Goal: Task Accomplishment & Management: Manage account settings

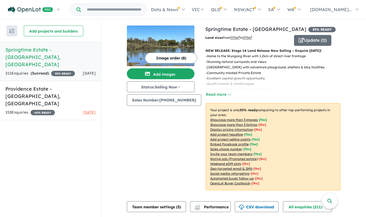
scroll to position [276, 0]
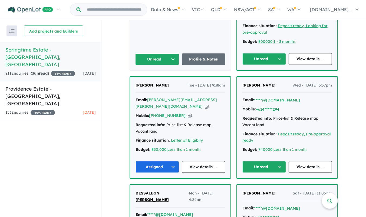
click at [280, 161] on button "Unread" at bounding box center [265, 167] width 44 height 12
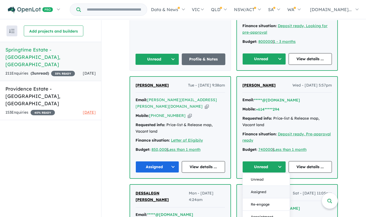
click at [263, 186] on button "Assigned" at bounding box center [266, 192] width 47 height 12
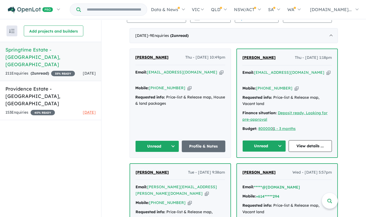
scroll to position [166, 0]
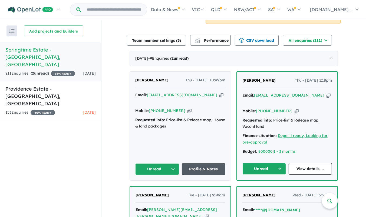
click at [209, 165] on link "Profile & Notes" at bounding box center [204, 169] width 44 height 12
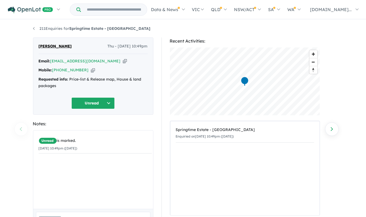
click at [123, 63] on icon "button" at bounding box center [125, 61] width 4 height 6
click at [112, 100] on button "Unread" at bounding box center [93, 103] width 43 height 12
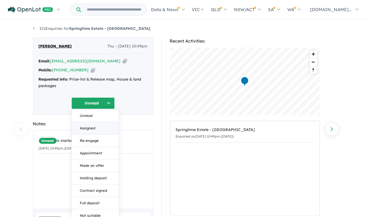
click at [96, 127] on button "Assigned" at bounding box center [95, 128] width 47 height 12
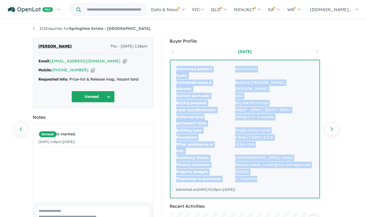
drag, startPoint x: 0, startPoint y: 0, endPoint x: 110, endPoint y: 94, distance: 144.5
click at [110, 94] on button "Unread" at bounding box center [93, 97] width 43 height 12
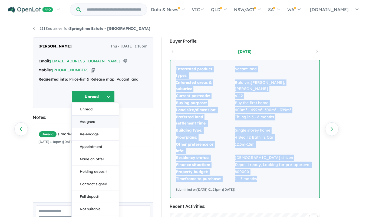
click at [97, 123] on button "Assigned" at bounding box center [95, 121] width 47 height 12
